Goal: Task Accomplishment & Management: Complete application form

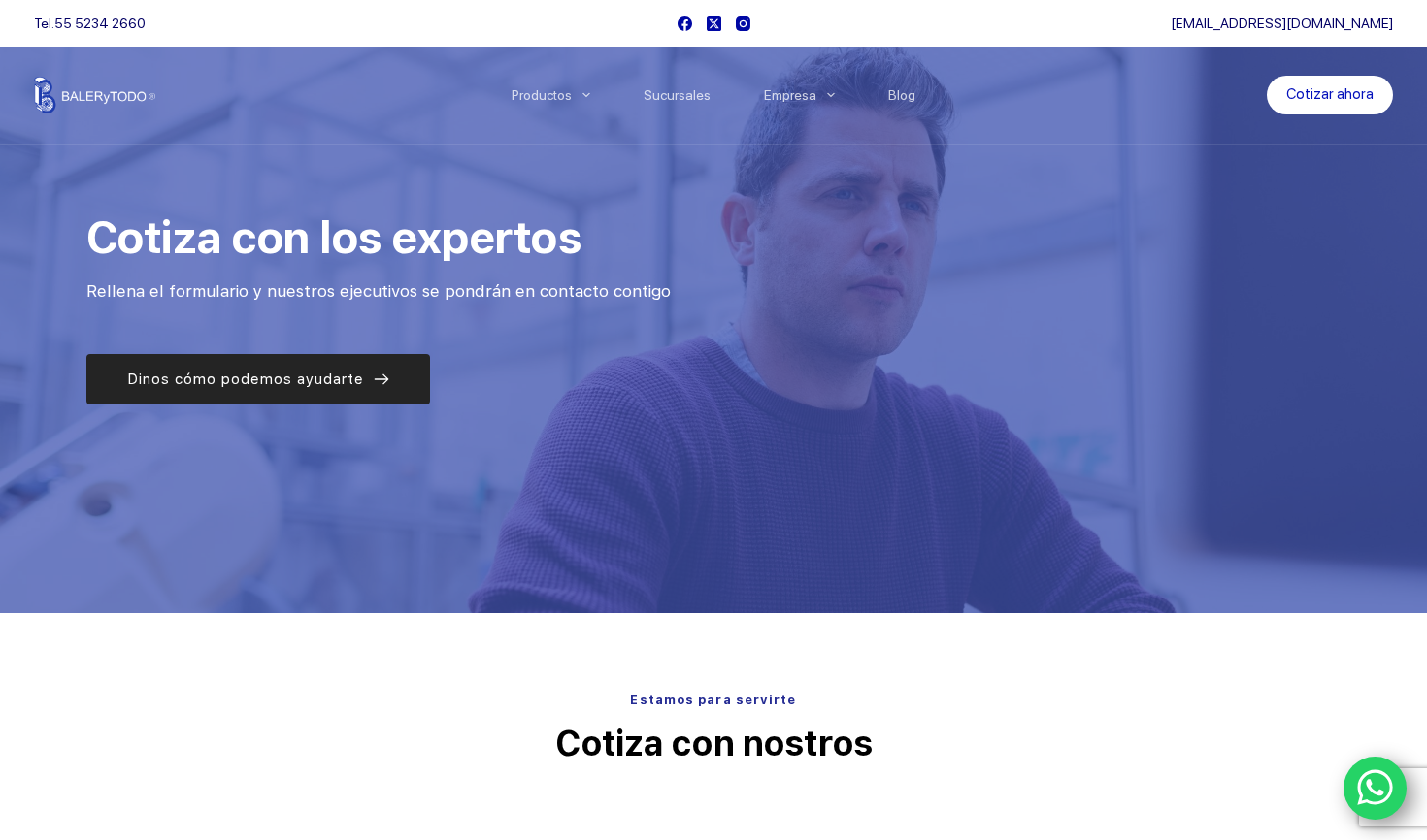
click at [342, 384] on span "Dinos cómo podemos ayudarte" at bounding box center [245, 379] width 237 height 23
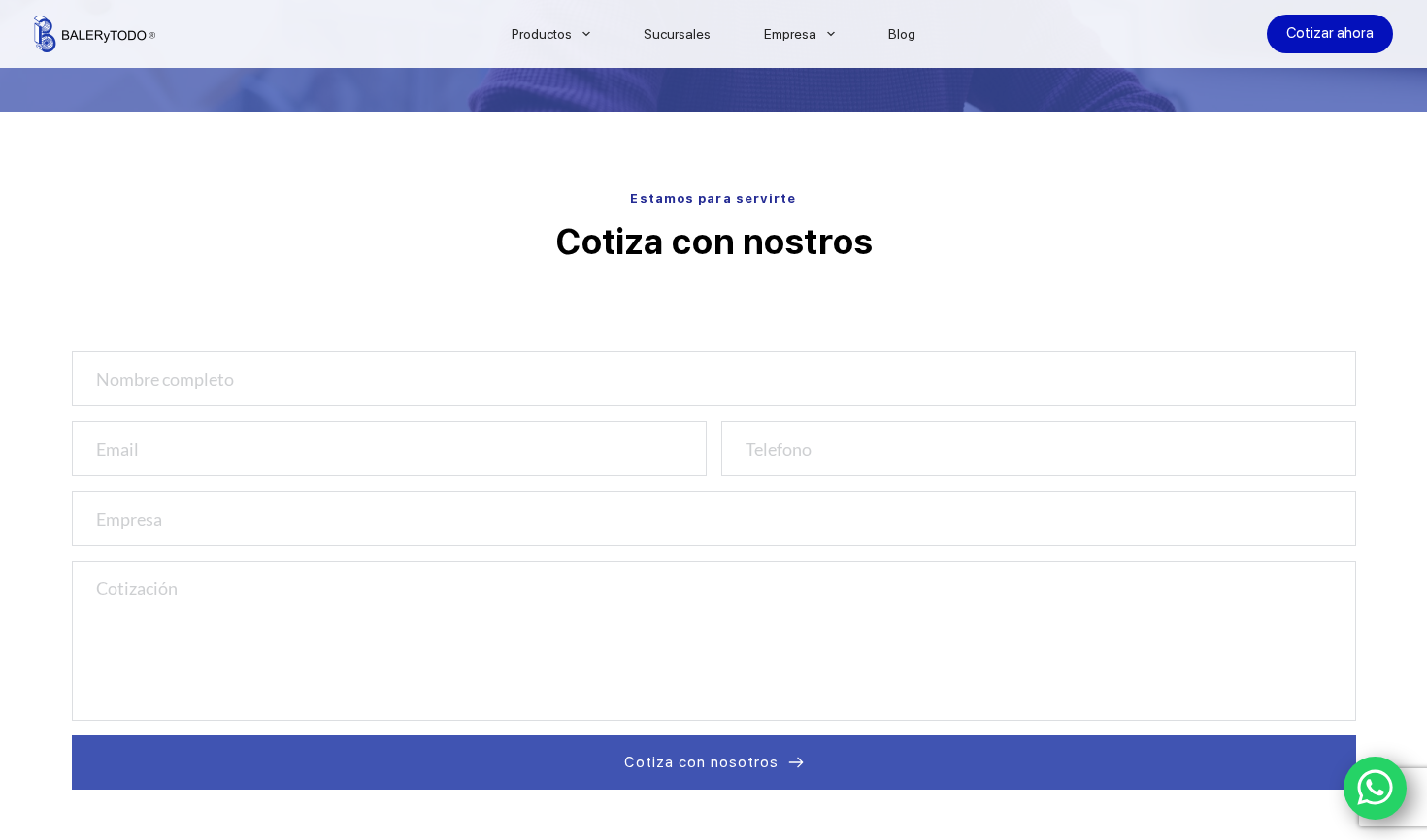
scroll to position [612, 0]
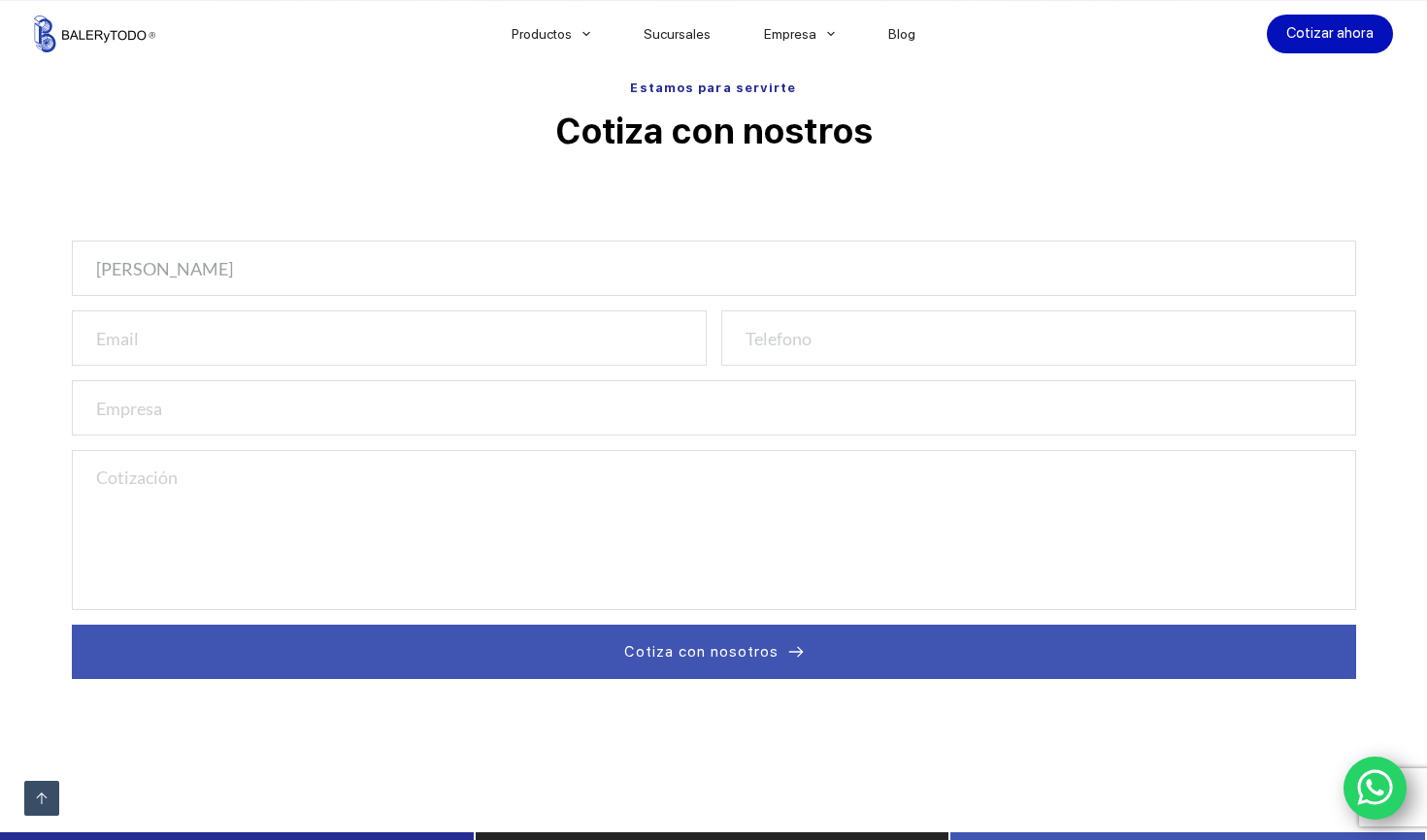
type input "Eddy Pulido"
type input "eddy@entertv.mx"
click at [827, 340] on input "number" at bounding box center [1038, 338] width 635 height 56
type input "4428493129"
type input "ETV"
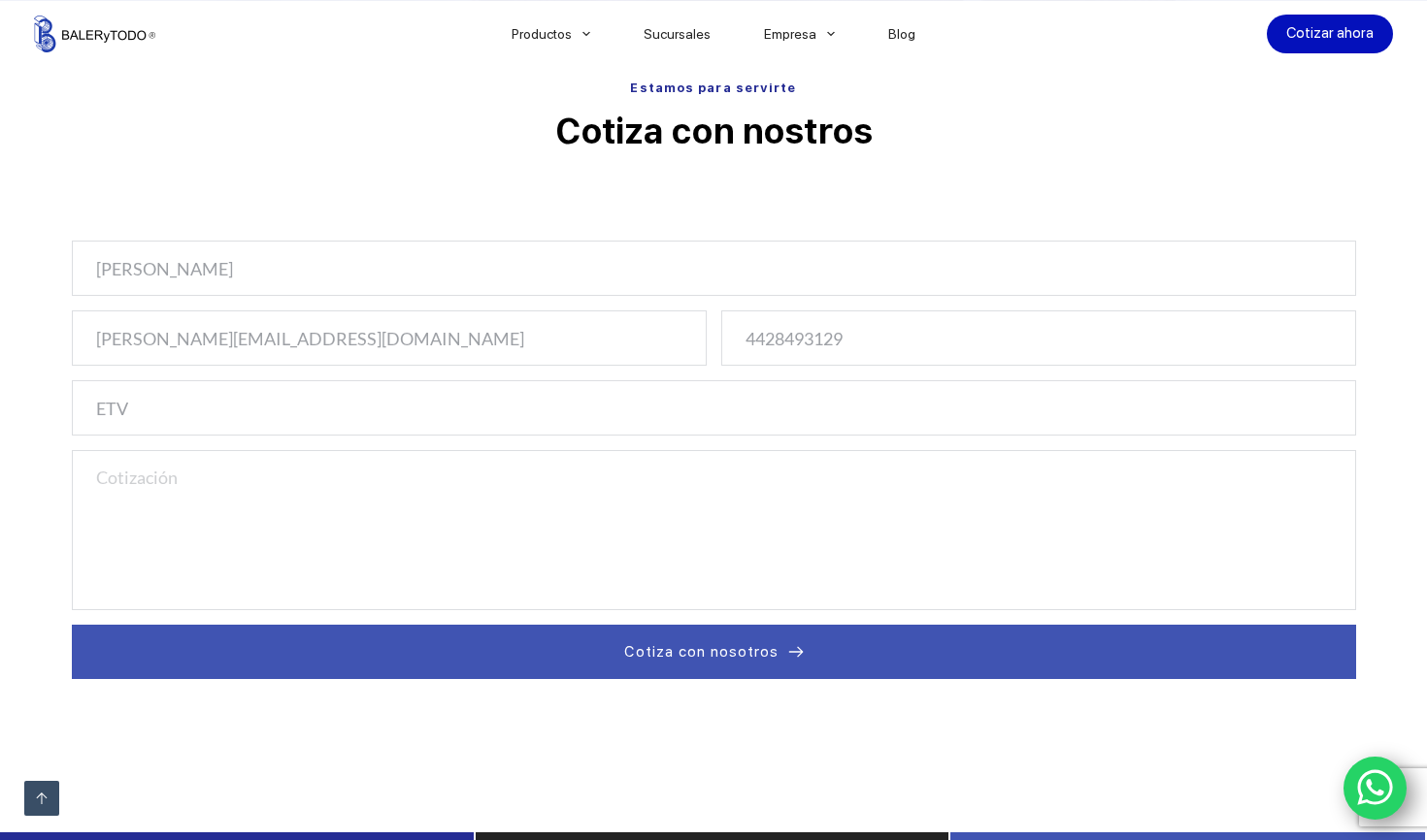
click at [497, 531] on textarea at bounding box center [713, 530] width 1284 height 160
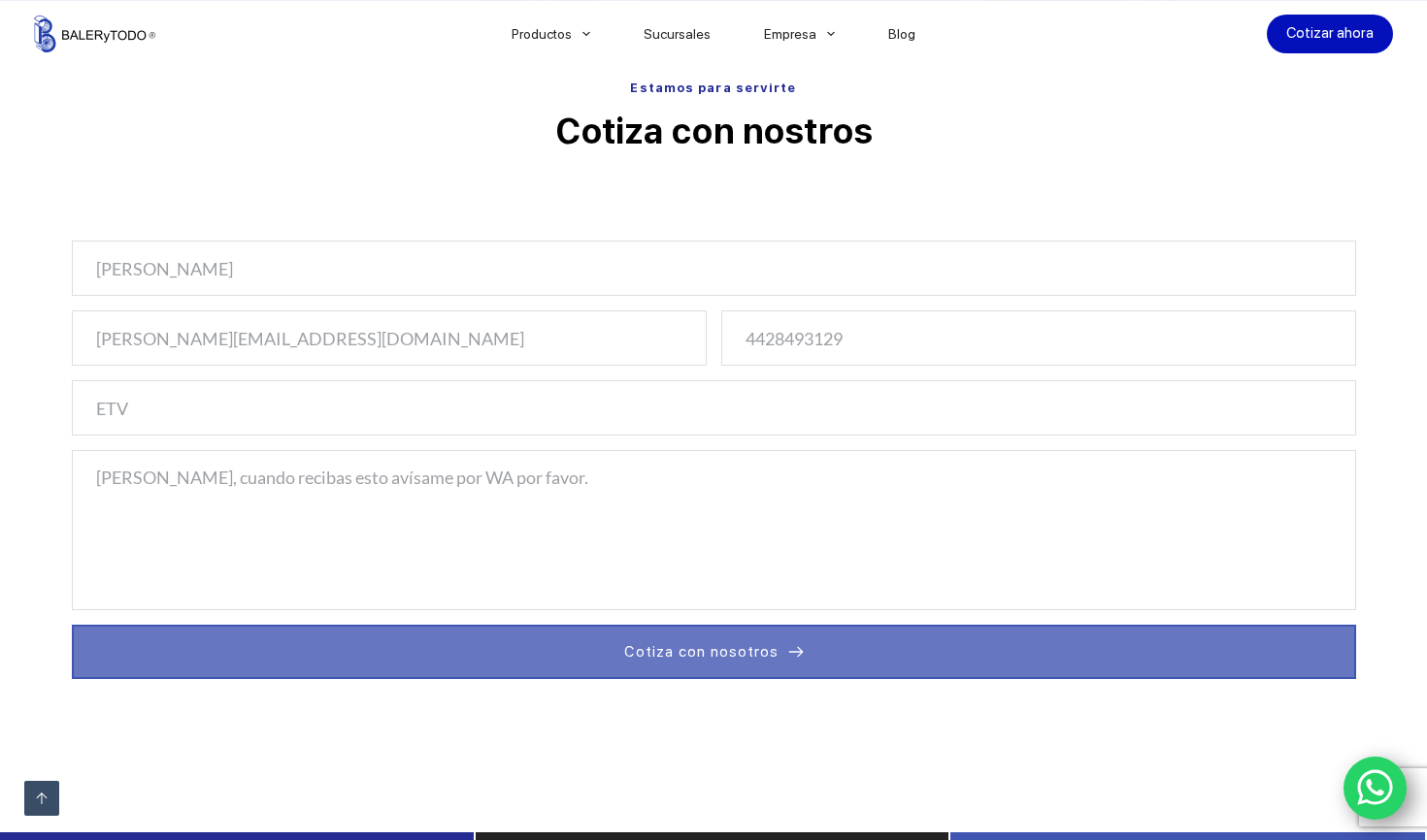
type textarea "Brianda, cuando recibas esto avísame por WA por favor."
click at [715, 656] on span "Cotiza con nosotros" at bounding box center [701, 652] width 155 height 23
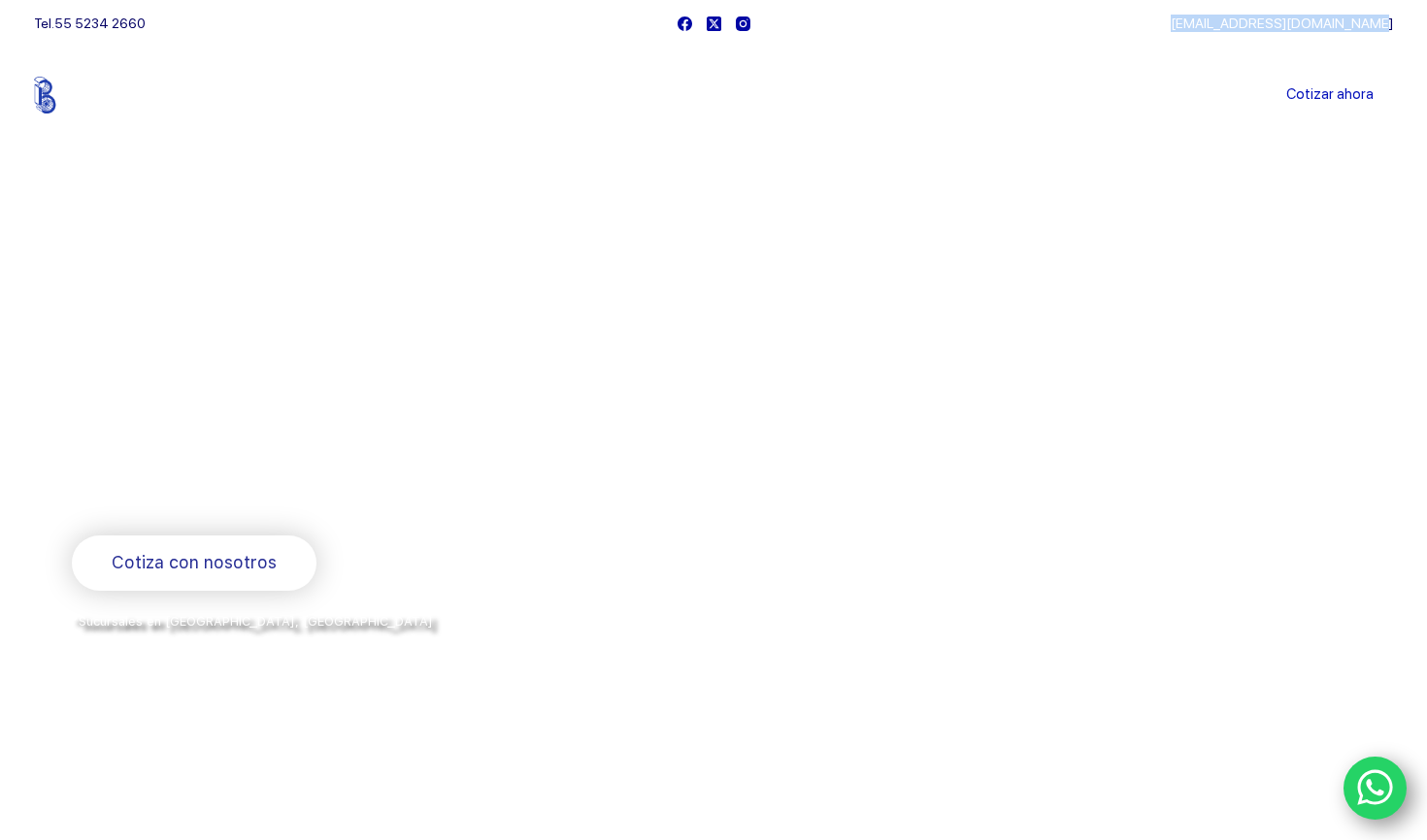
drag, startPoint x: 1219, startPoint y: 21, endPoint x: 1394, endPoint y: 22, distance: 175.0
click at [1394, 22] on div "Tel. [PHONE_NUMBER] [EMAIL_ADDRESS][DOMAIN_NAME]" at bounding box center [713, 23] width 1427 height 47
copy link "[EMAIL_ADDRESS][DOMAIN_NAME]"
click at [1343, 108] on link "Cotizar ahora" at bounding box center [1329, 95] width 126 height 39
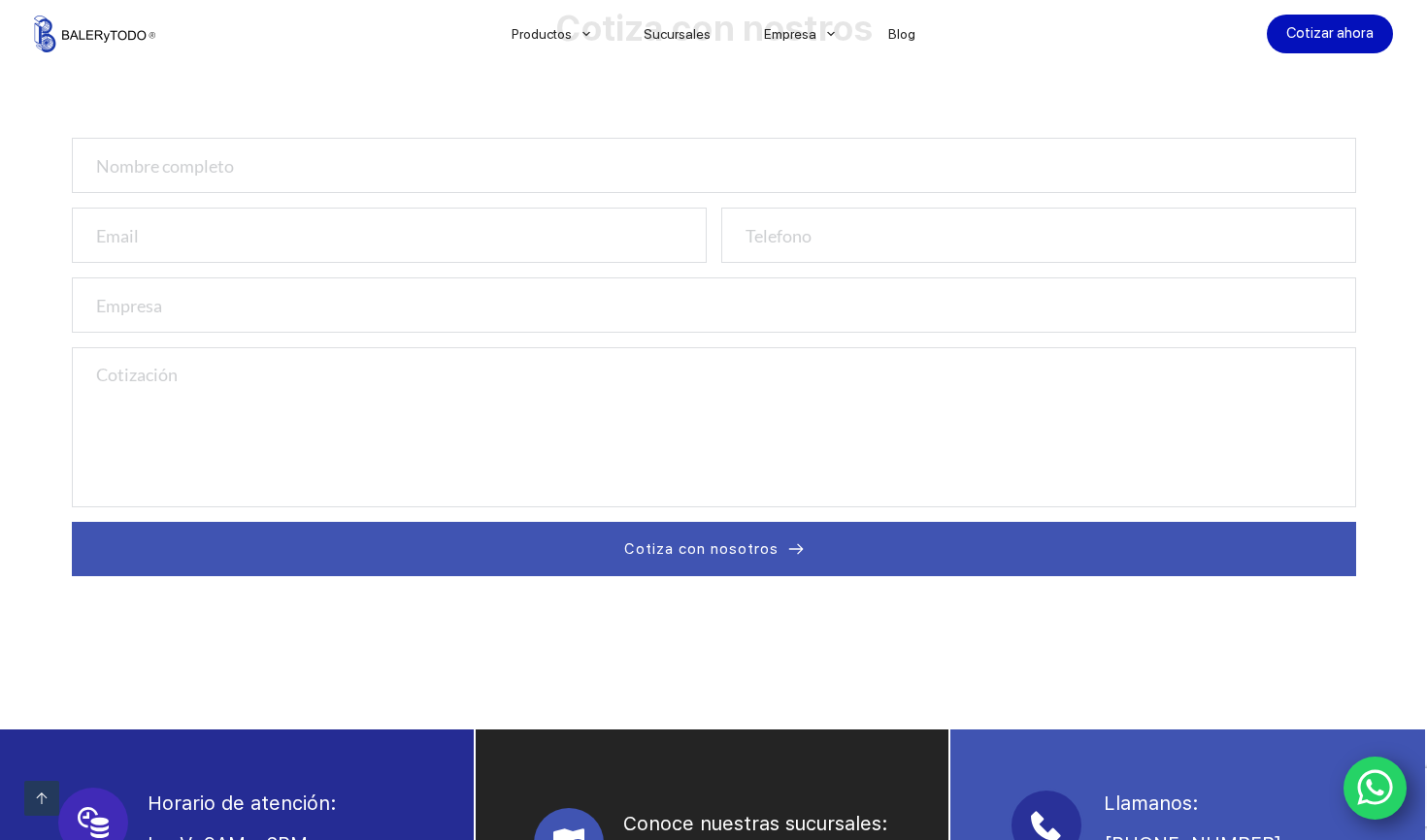
scroll to position [715, 0]
type input "Eddy Pulido Prueba Dos"
click at [214, 239] on input "email" at bounding box center [388, 235] width 635 height 56
type input "e"
type input "eddy@entertv.mx"
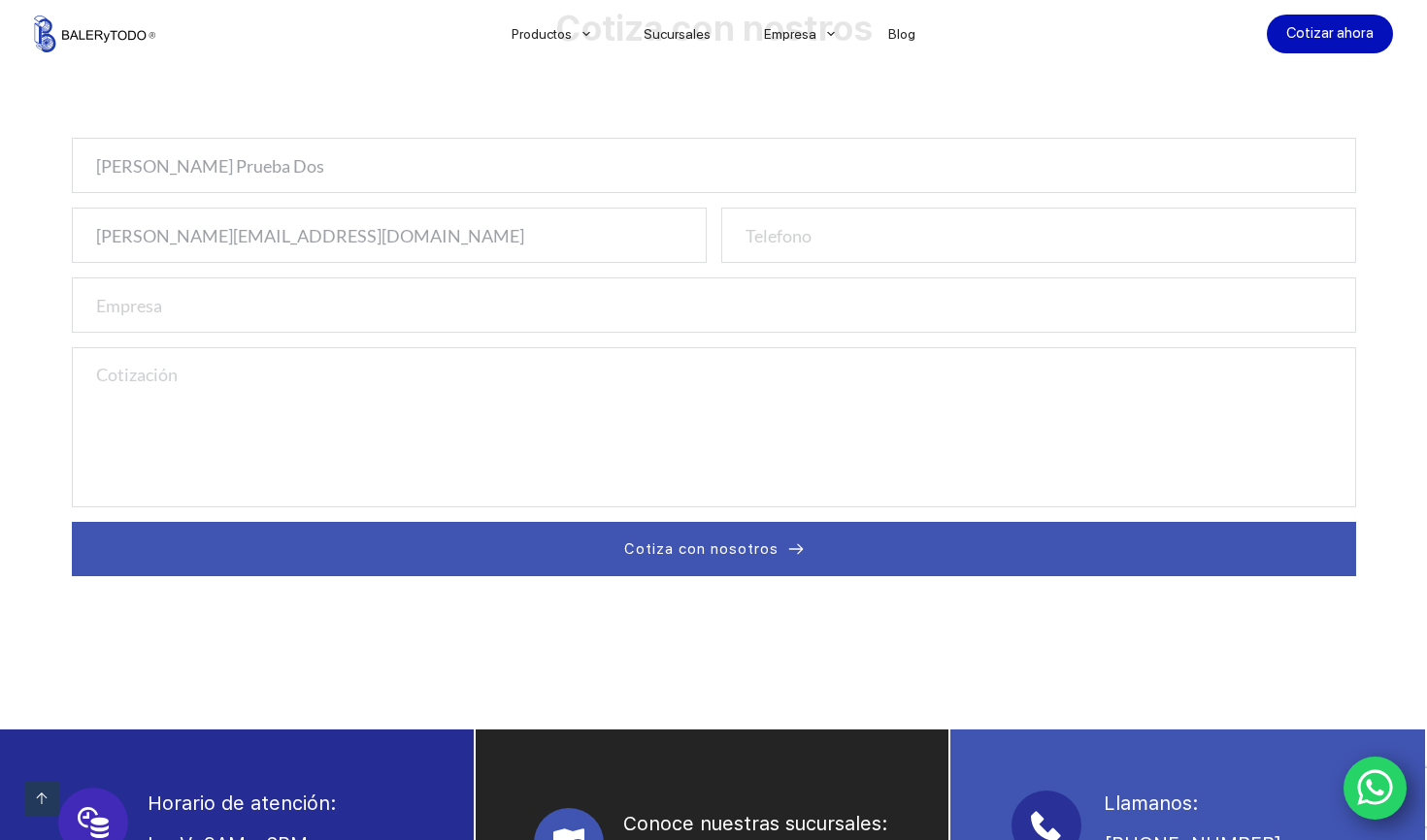
click at [782, 234] on input "number" at bounding box center [1038, 235] width 635 height 56
type input "4428493129"
type input "ETV"
click at [321, 445] on textarea at bounding box center [713, 427] width 1284 height 160
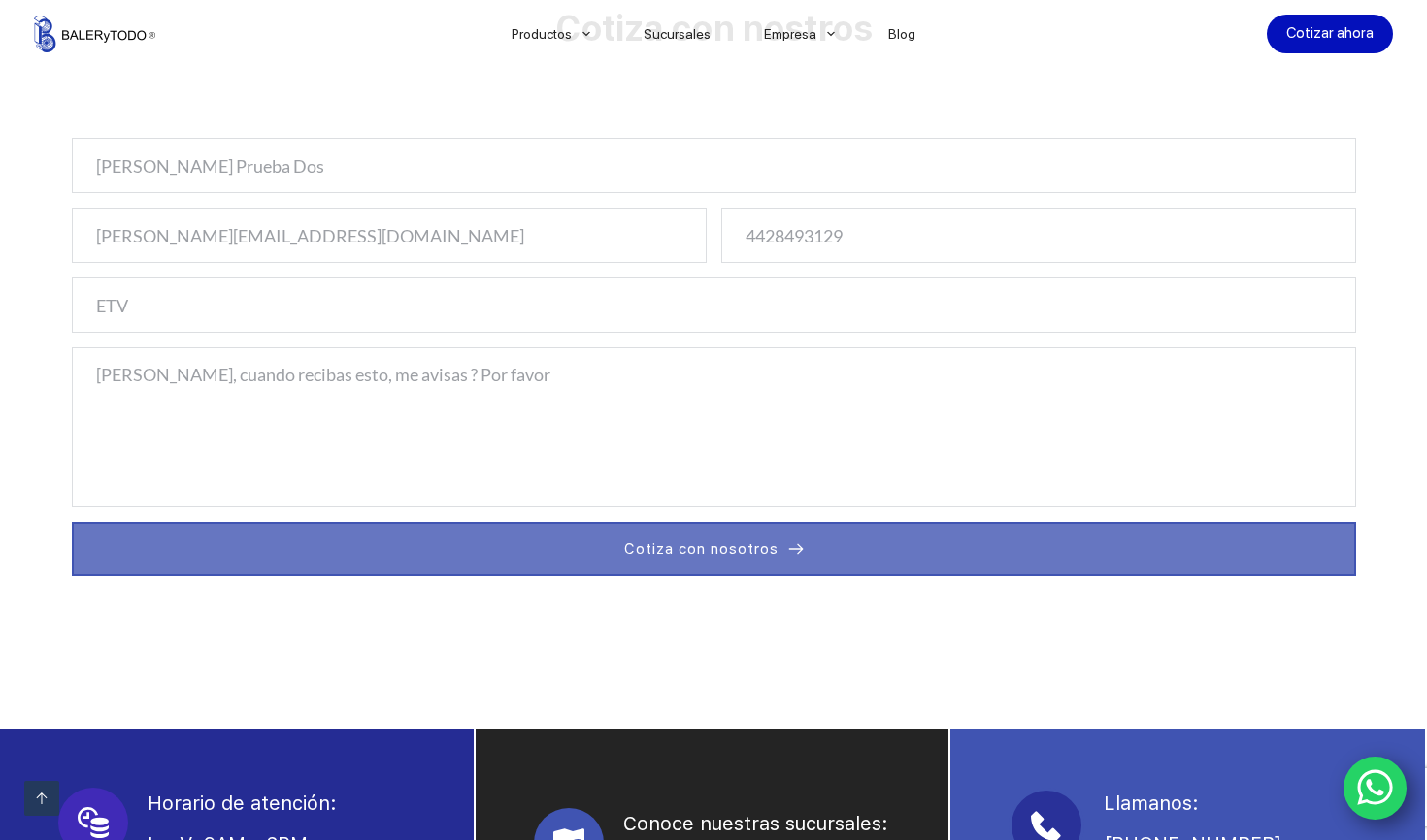
type textarea "Brianda, cuando recibas esto, me avisas ? Por favor"
click at [1220, 549] on button "Cotiza con nosotros" at bounding box center [713, 550] width 1284 height 55
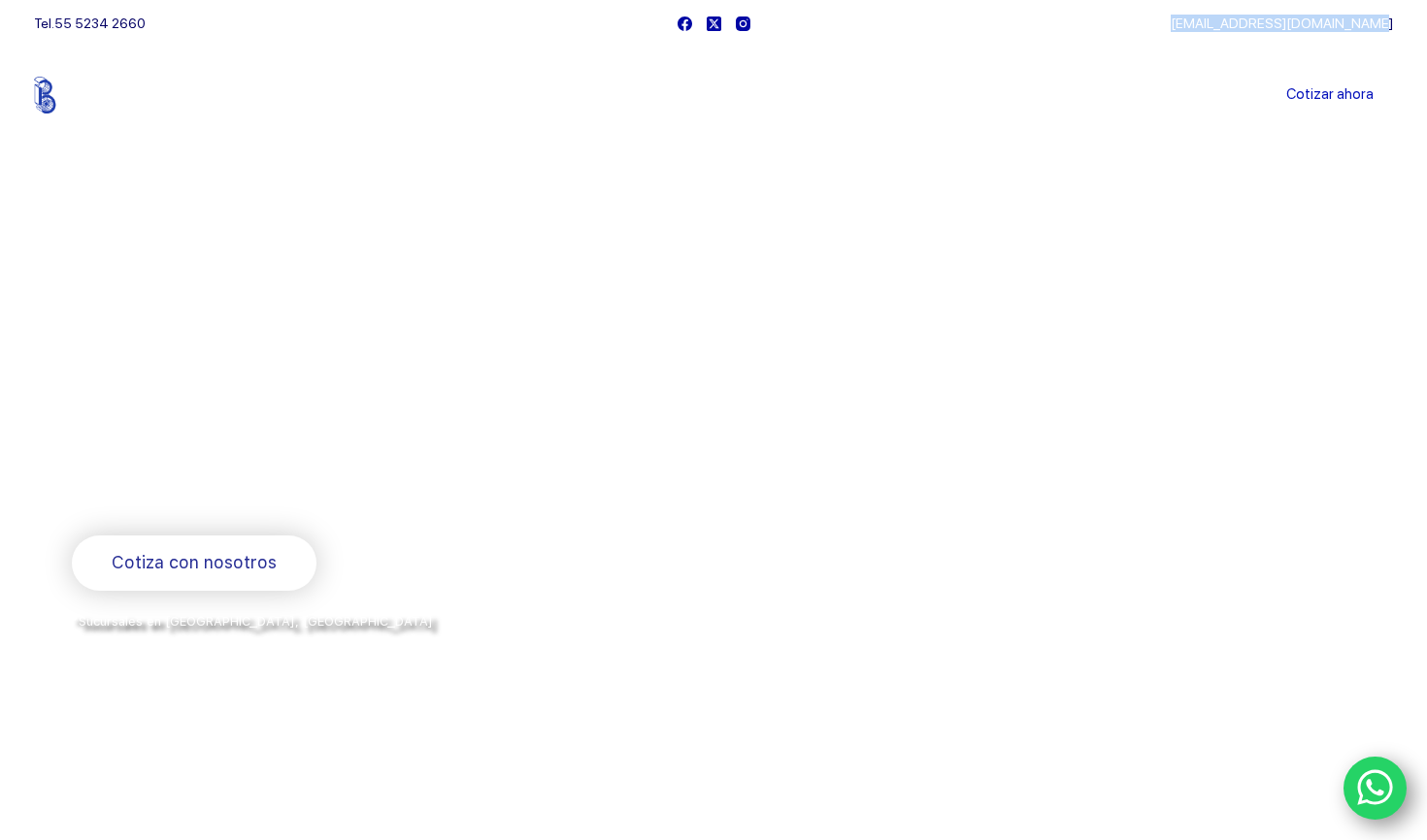
drag, startPoint x: 1212, startPoint y: 26, endPoint x: 1392, endPoint y: 25, distance: 180.0
click at [1392, 25] on div "[EMAIL_ADDRESS][DOMAIN_NAME]" at bounding box center [1077, 23] width 634 height 47
copy link "[EMAIL_ADDRESS][DOMAIN_NAME]"
